Goal: Task Accomplishment & Management: Manage account settings

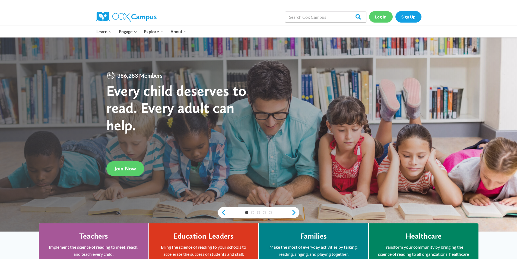
click at [378, 18] on link "Log In" at bounding box center [381, 16] width 24 height 11
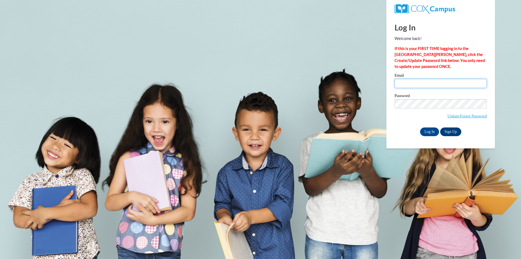
click at [410, 81] on input "Email" at bounding box center [440, 83] width 92 height 9
type input "mz.carebears123@yahoo.com"
click at [418, 108] on span "Update/Forgot Password" at bounding box center [440, 110] width 92 height 23
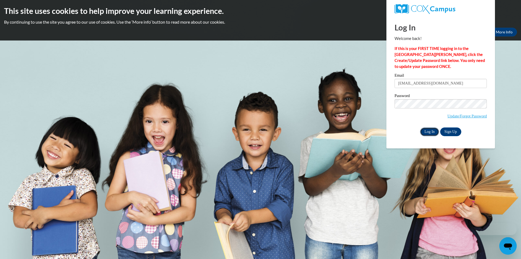
click at [429, 127] on input "Log In" at bounding box center [429, 131] width 19 height 9
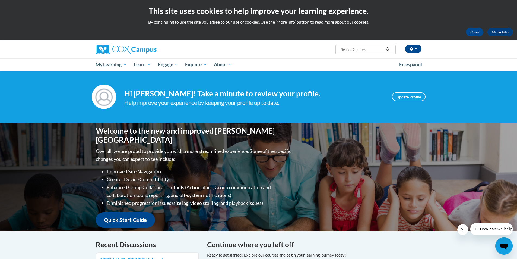
click at [336, 99] on div "Help improve your experience by keeping your profile up to date." at bounding box center [253, 102] width 259 height 9
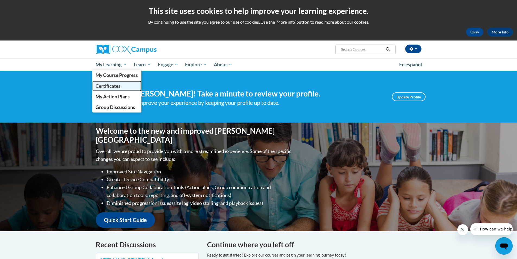
click at [98, 86] on span "Certificates" at bounding box center [107, 86] width 25 height 6
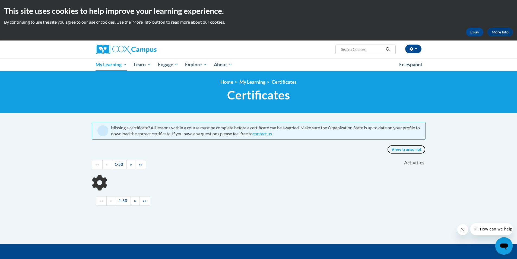
click at [396, 149] on link "View transcript" at bounding box center [406, 149] width 38 height 9
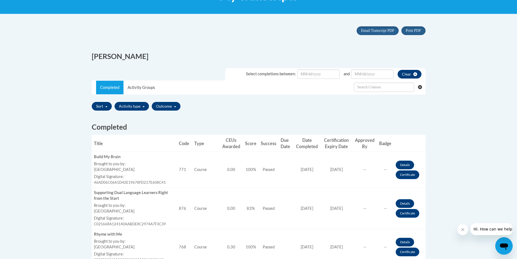
scroll to position [136, 0]
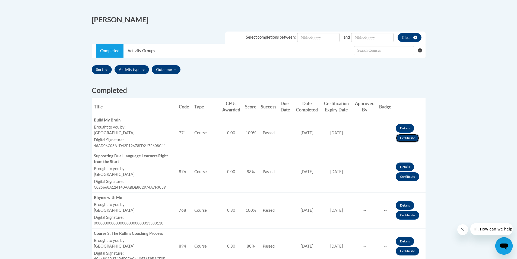
click at [404, 139] on link "Certificate" at bounding box center [408, 137] width 24 height 9
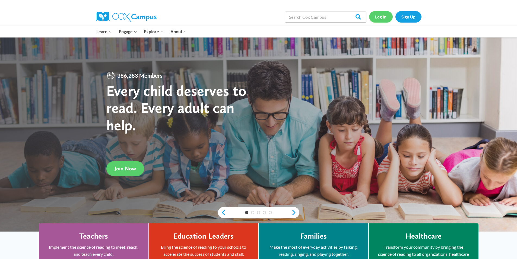
click at [386, 17] on link "Log In" at bounding box center [381, 16] width 24 height 11
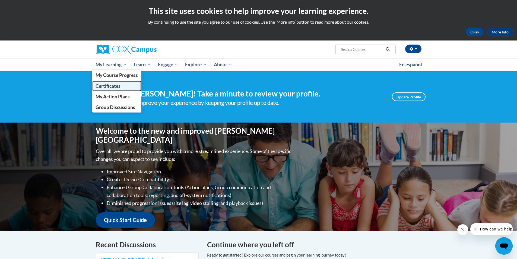
click at [111, 89] on link "Certificates" at bounding box center [116, 86] width 49 height 11
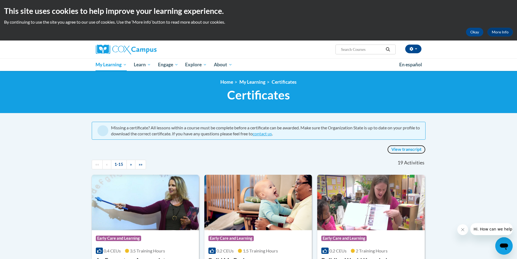
click at [396, 149] on link "View transcript" at bounding box center [406, 149] width 38 height 9
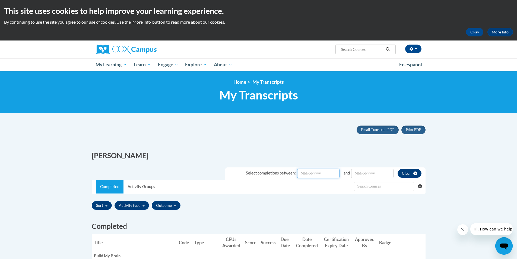
click at [320, 173] on input "Date Input" at bounding box center [318, 172] width 42 height 9
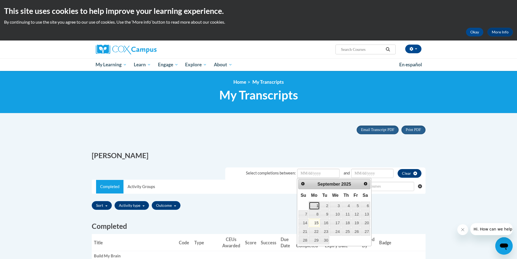
click at [316, 203] on link "1" at bounding box center [314, 205] width 11 height 8
type input "September/01/20252025"
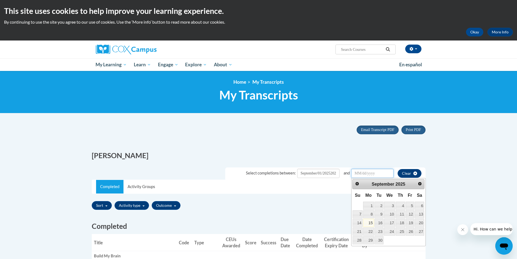
click at [375, 176] on input "Date Input" at bounding box center [372, 172] width 42 height 9
click at [366, 222] on link "15" at bounding box center [368, 222] width 11 height 8
type input "September/15/20252025"
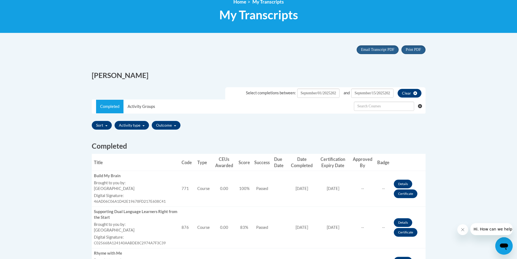
scroll to position [81, 0]
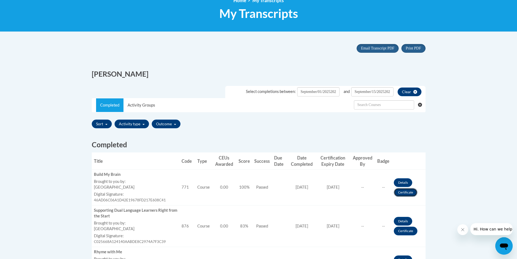
click at [413, 193] on link "Certificate" at bounding box center [406, 192] width 24 height 9
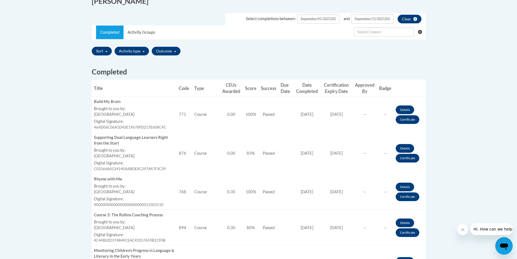
scroll to position [163, 0]
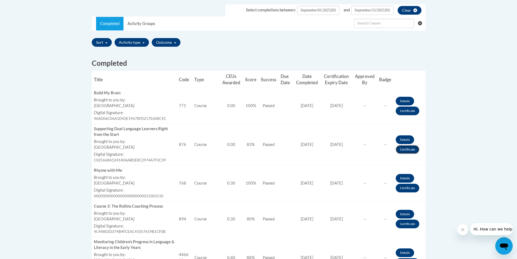
click at [410, 153] on link "Certificate" at bounding box center [408, 149] width 24 height 9
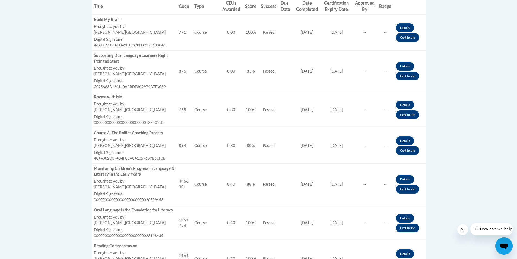
scroll to position [244, 0]
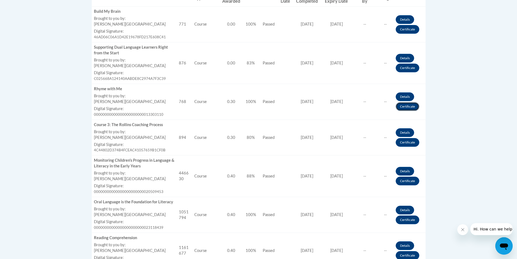
click at [403, 107] on link "Certificate" at bounding box center [408, 106] width 24 height 9
click at [404, 105] on link "Certificate" at bounding box center [408, 106] width 24 height 9
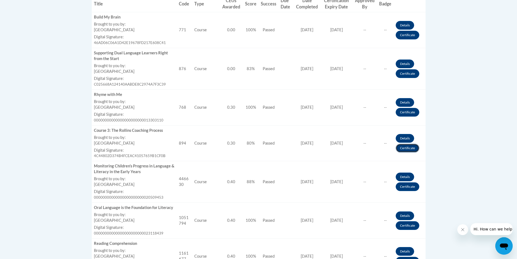
click at [408, 148] on link "Certificate" at bounding box center [408, 148] width 24 height 9
click at [408, 145] on link "Certificate" at bounding box center [408, 148] width 24 height 9
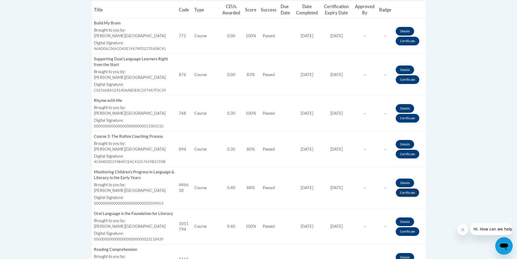
click at [403, 194] on link "Certificate" at bounding box center [408, 192] width 24 height 9
click at [403, 193] on link "Certificate" at bounding box center [408, 192] width 24 height 9
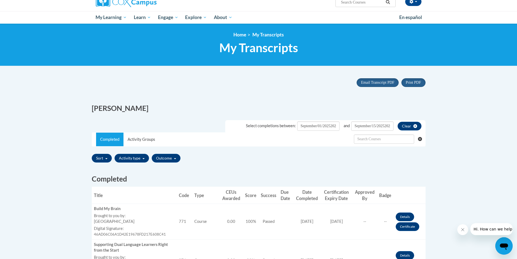
scroll to position [15, 0]
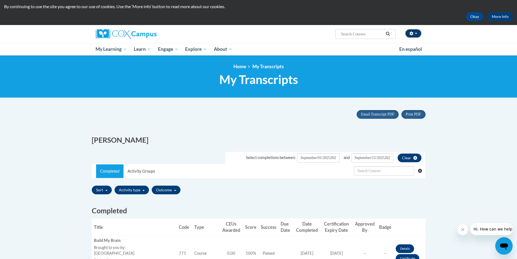
click at [418, 31] on button "button" at bounding box center [413, 33] width 16 height 9
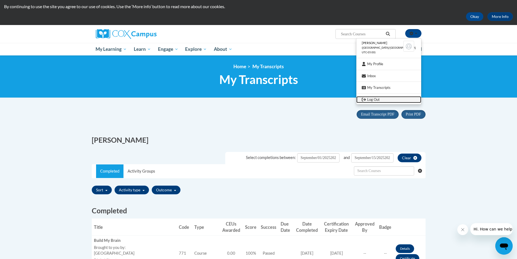
click at [389, 99] on link "Log Out" at bounding box center [388, 99] width 65 height 7
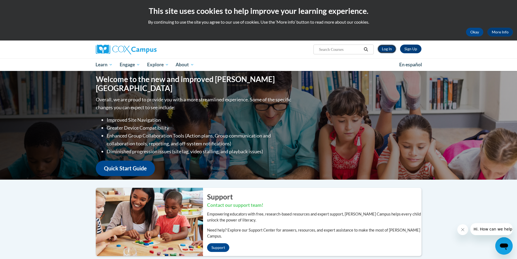
click at [382, 46] on link "Log In" at bounding box center [386, 48] width 19 height 9
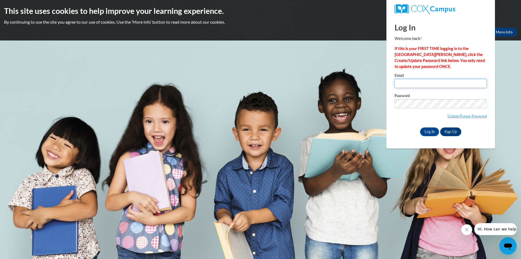
click at [421, 84] on input "Email" at bounding box center [440, 83] width 92 height 9
type input "[EMAIL_ADDRESS][DOMAIN_NAME]"
click at [430, 131] on input "Log In" at bounding box center [429, 131] width 19 height 9
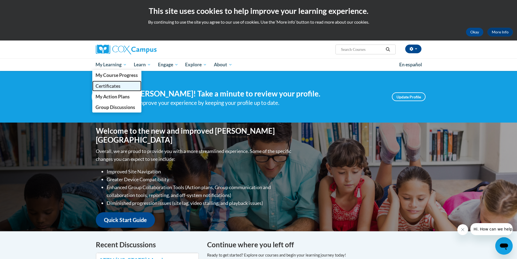
click at [111, 88] on span "Certificates" at bounding box center [107, 86] width 25 height 6
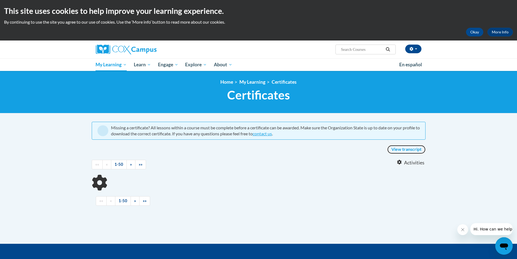
click at [398, 149] on link "View transcript" at bounding box center [406, 149] width 38 height 9
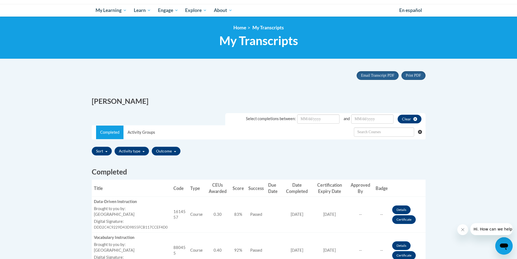
scroll to position [81, 0]
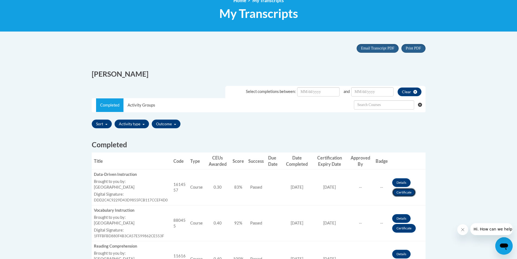
click at [402, 191] on link "Certificate" at bounding box center [404, 192] width 24 height 9
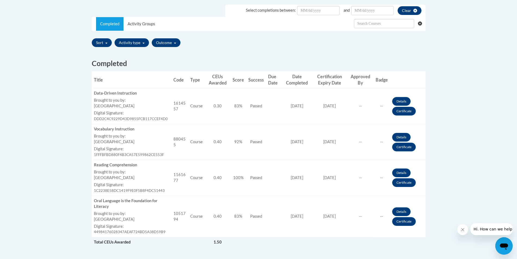
scroll to position [163, 0]
click at [401, 146] on link "Certificate" at bounding box center [404, 146] width 24 height 9
click at [410, 183] on link "Certificate" at bounding box center [404, 182] width 24 height 9
click at [402, 219] on link "Certificate" at bounding box center [404, 220] width 24 height 9
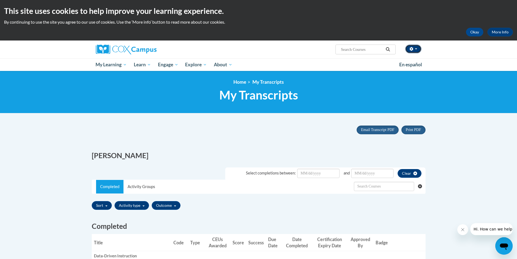
click at [412, 47] on icon "button" at bounding box center [411, 49] width 4 height 4
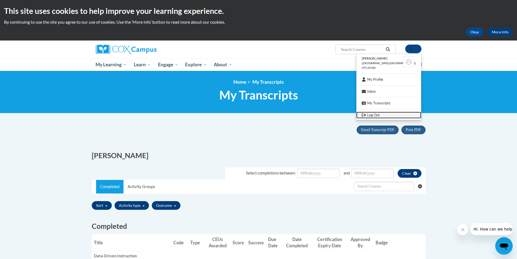
click at [376, 114] on link "Log Out" at bounding box center [388, 114] width 65 height 7
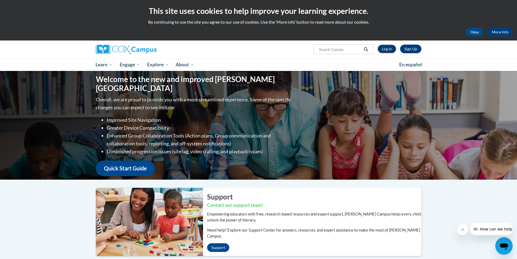
click at [389, 50] on link "Log In" at bounding box center [386, 48] width 19 height 9
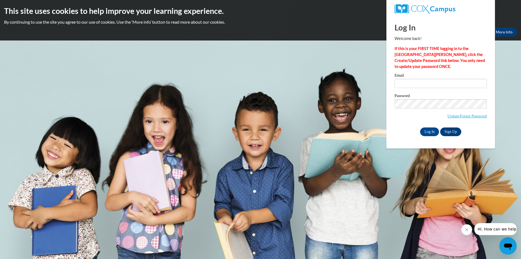
drag, startPoint x: 404, startPoint y: 78, endPoint x: 402, endPoint y: 82, distance: 4.6
click at [403, 80] on div "Email" at bounding box center [440, 82] width 92 height 19
click at [401, 83] on input "Email" at bounding box center [440, 83] width 92 height 9
type input "[EMAIL_ADDRESS][DOMAIN_NAME]"
click at [429, 129] on input "Log In" at bounding box center [429, 131] width 19 height 9
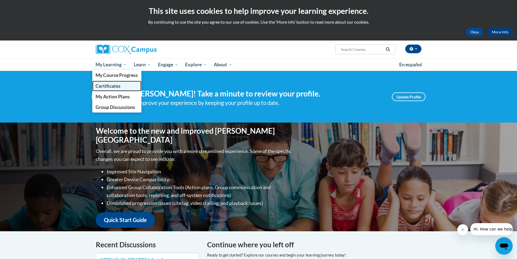
click at [109, 88] on span "Certificates" at bounding box center [107, 86] width 25 height 6
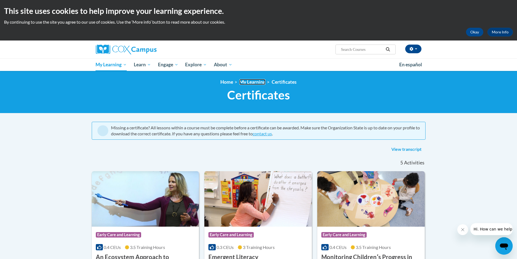
click at [249, 81] on link "My Learning" at bounding box center [252, 82] width 26 height 6
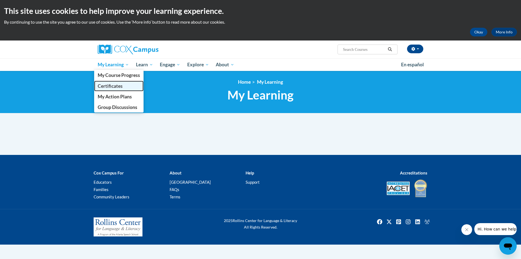
click at [110, 90] on link "Certificates" at bounding box center [118, 86] width 49 height 11
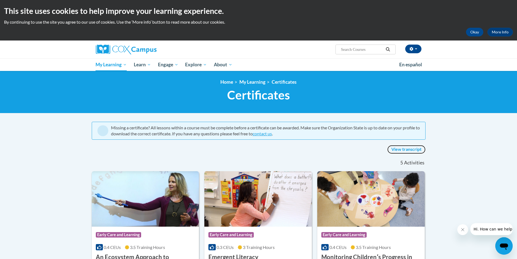
click at [399, 146] on link "View transcript" at bounding box center [406, 149] width 38 height 9
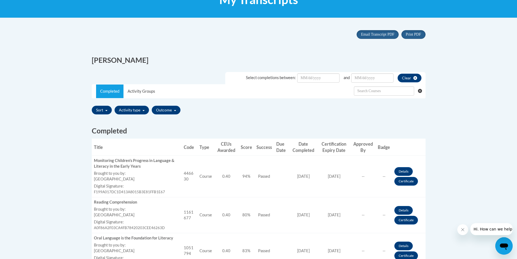
scroll to position [109, 0]
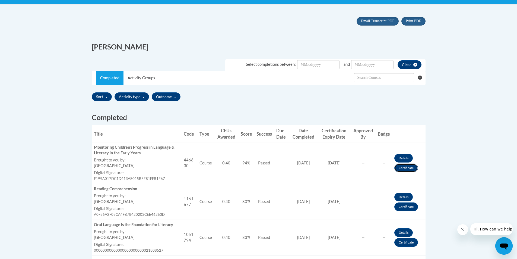
click at [403, 166] on link "Certificate" at bounding box center [406, 167] width 24 height 9
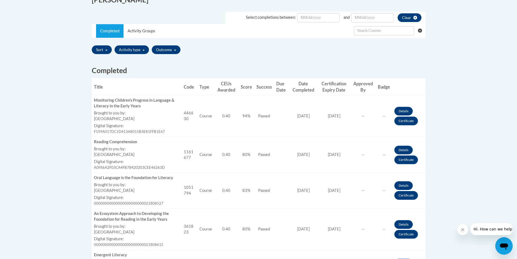
scroll to position [163, 0]
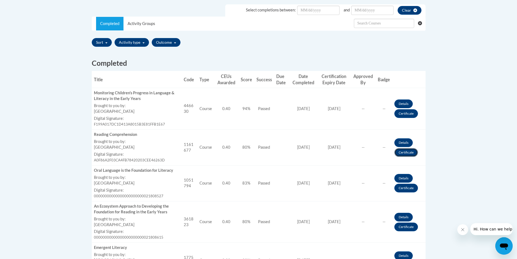
click at [406, 152] on link "Certificate" at bounding box center [406, 152] width 24 height 9
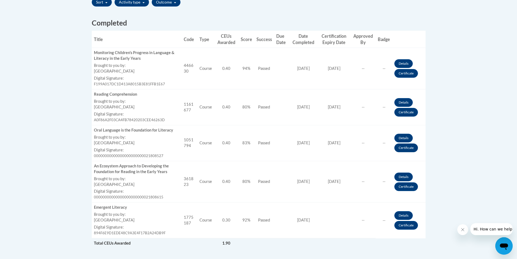
scroll to position [217, 0]
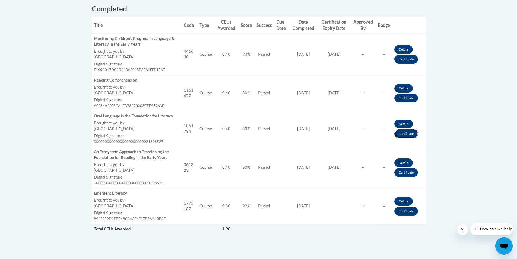
click at [406, 135] on link "Certificate" at bounding box center [406, 133] width 24 height 9
click at [401, 131] on link "Certificate" at bounding box center [406, 133] width 24 height 9
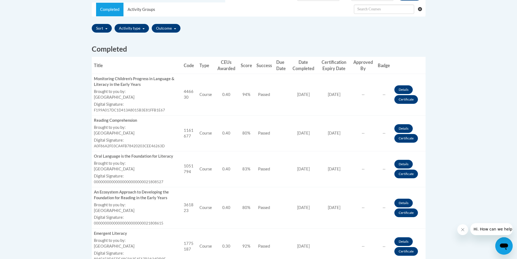
scroll to position [190, 0]
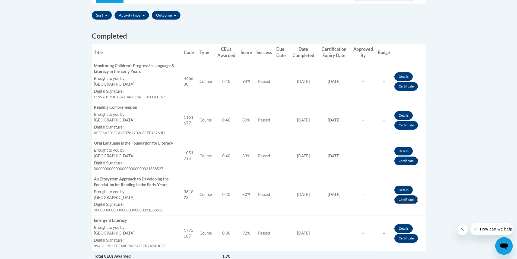
click at [404, 200] on link "Certificate" at bounding box center [406, 199] width 24 height 9
click at [412, 238] on link "Certificate" at bounding box center [406, 238] width 24 height 9
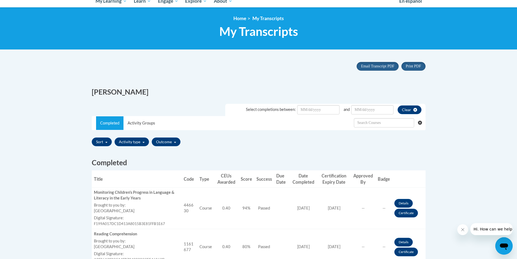
scroll to position [27, 0]
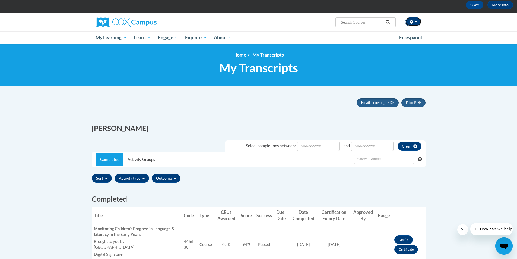
click at [415, 22] on span "button" at bounding box center [416, 21] width 2 height 1
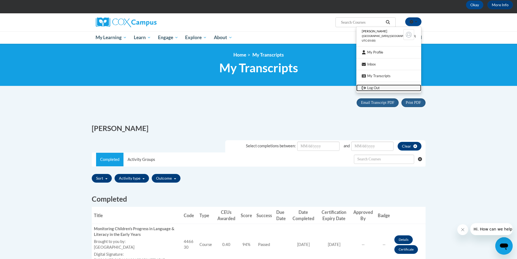
click at [399, 86] on link "Log Out" at bounding box center [388, 87] width 65 height 7
